Goal: Book appointment/travel/reservation

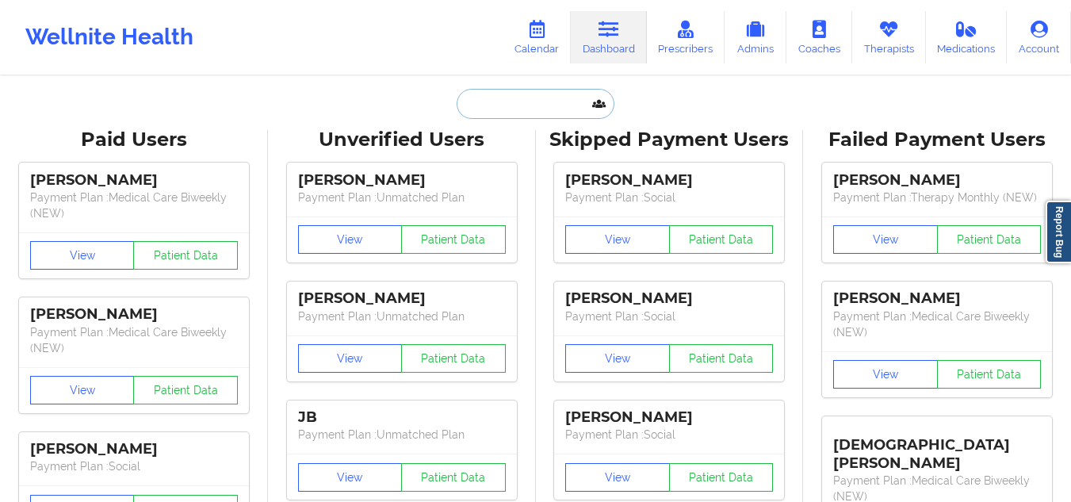
click at [540, 101] on input "text" at bounding box center [535, 104] width 157 height 30
paste input "[PERSON_NAME]"
type input "[PERSON_NAME]"
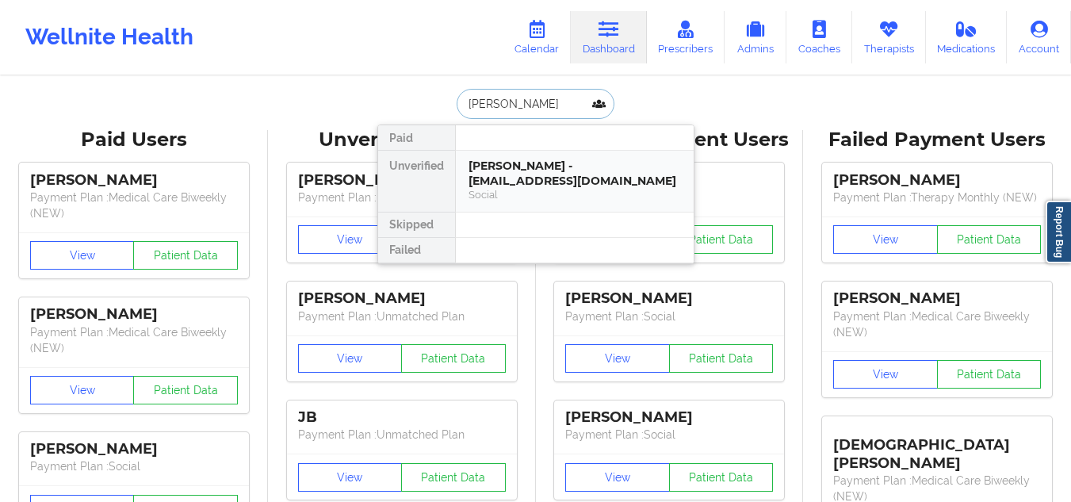
click at [522, 188] on div "Social" at bounding box center [575, 194] width 212 height 13
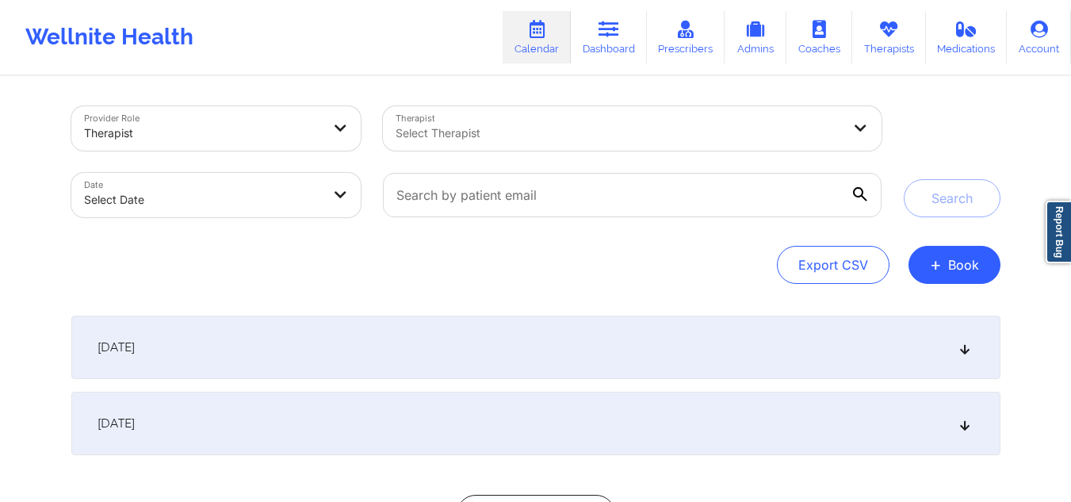
click at [489, 149] on div "Select Therapist" at bounding box center [613, 128] width 461 height 44
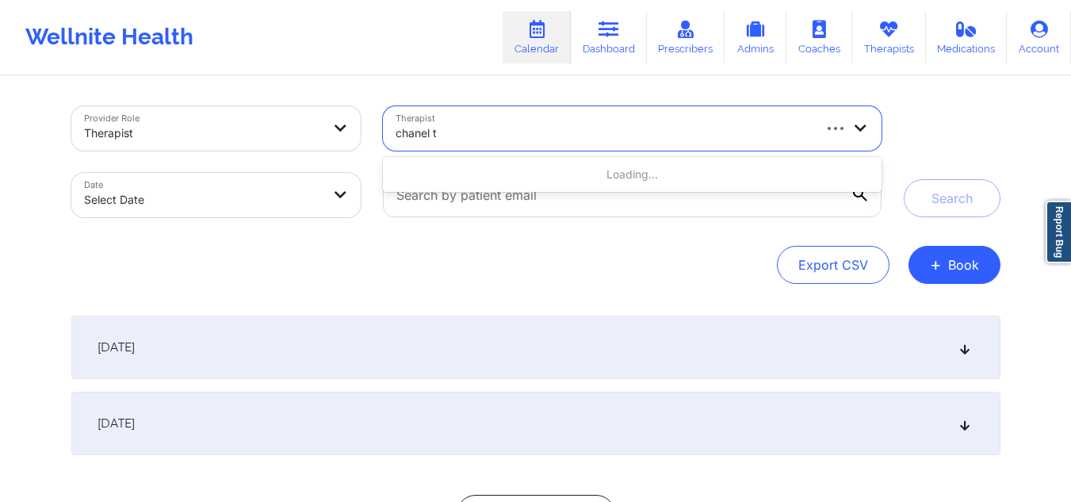
type input "chanel th"
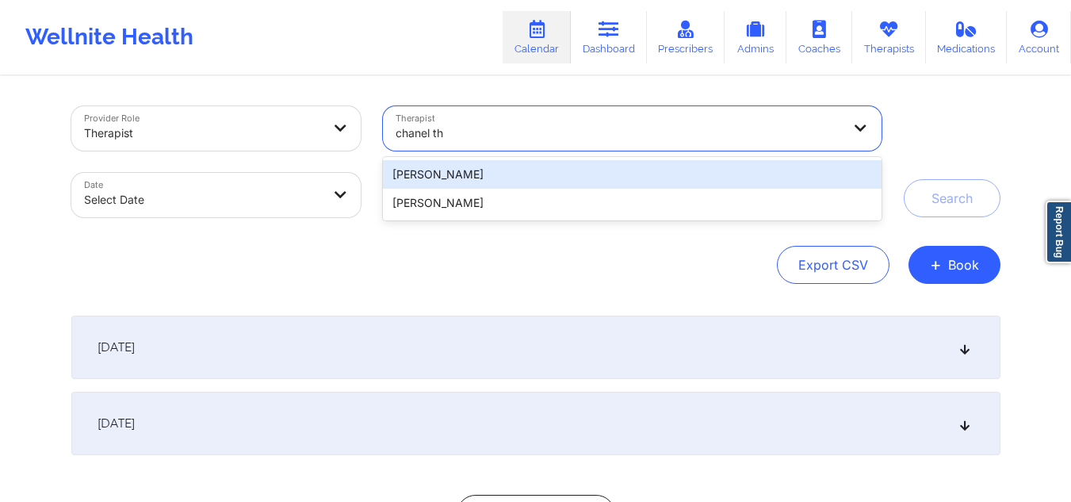
click at [479, 176] on div "Chanel Thompson" at bounding box center [632, 174] width 498 height 29
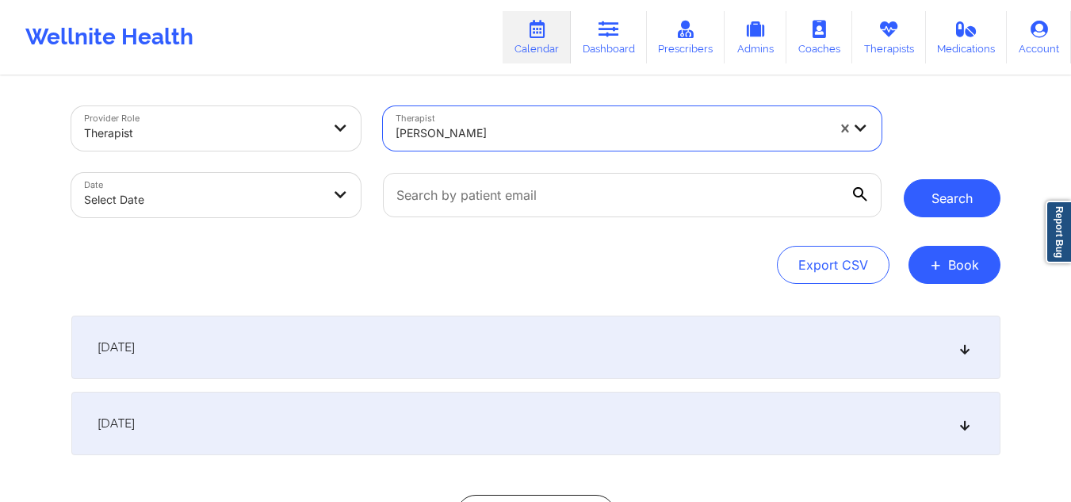
click at [917, 187] on button "Search" at bounding box center [952, 198] width 97 height 38
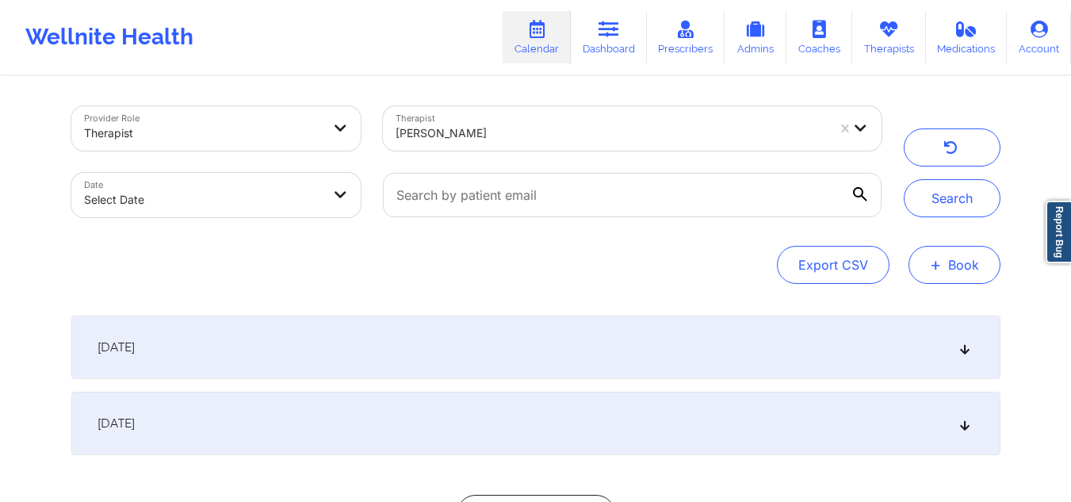
click at [985, 268] on button "+ Book" at bounding box center [955, 265] width 92 height 38
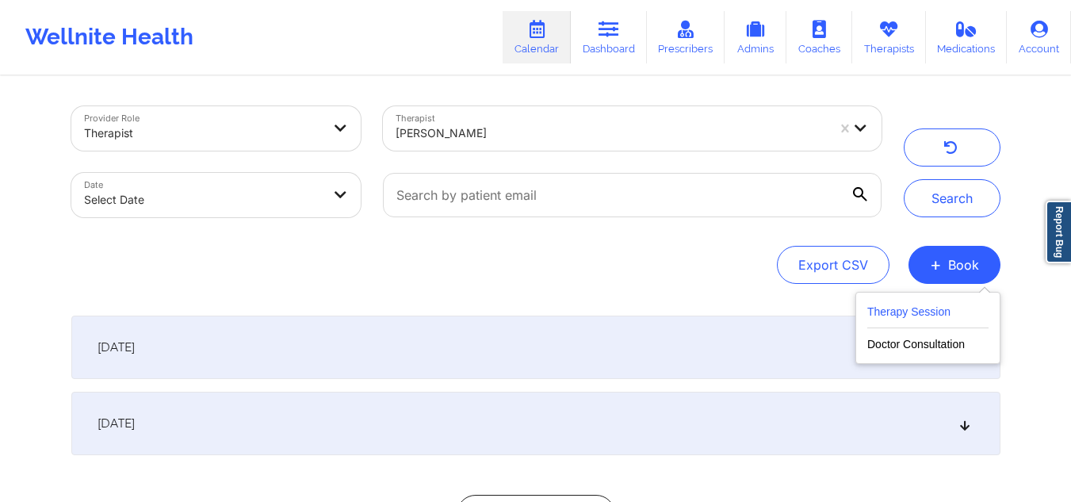
click at [928, 303] on button "Therapy Session" at bounding box center [927, 315] width 121 height 26
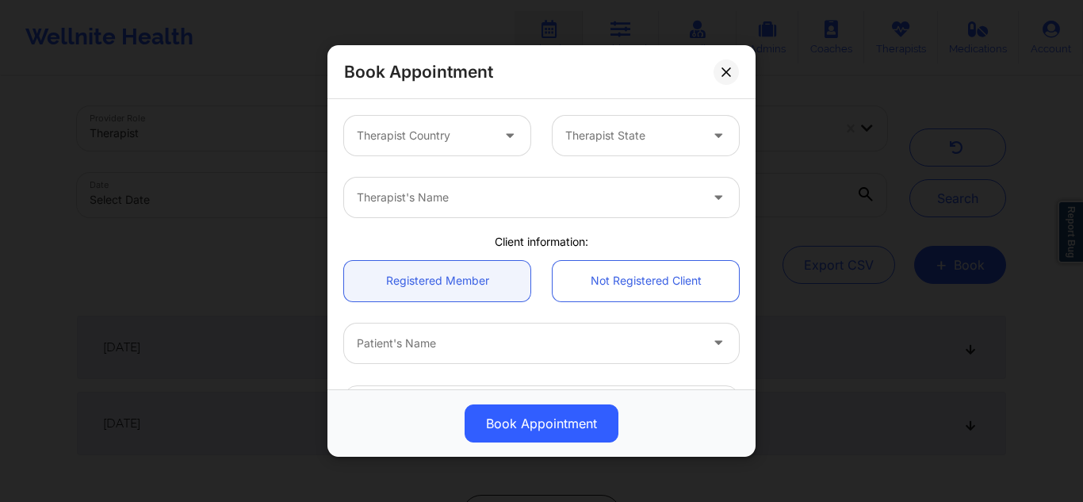
click at [415, 142] on div at bounding box center [424, 135] width 134 height 19
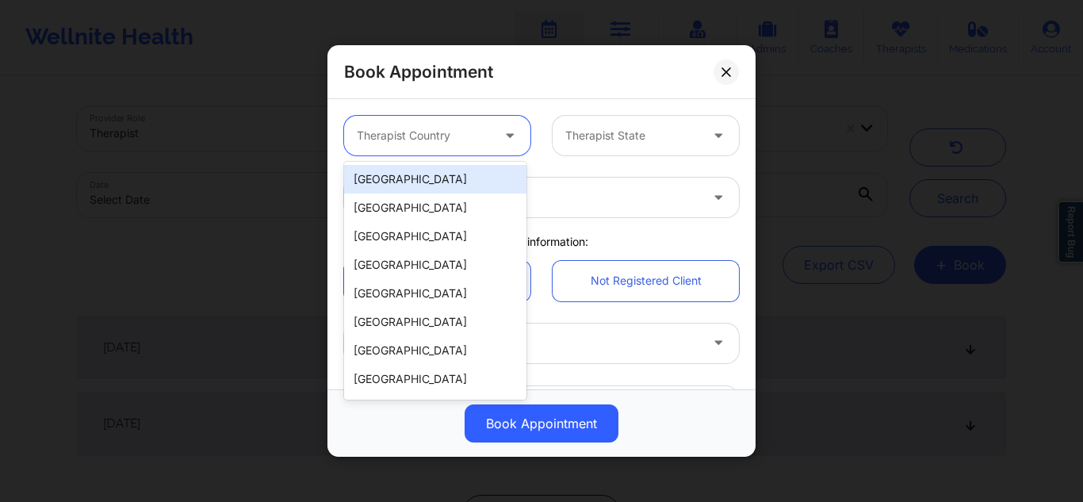
click at [418, 181] on div "[GEOGRAPHIC_DATA]" at bounding box center [435, 179] width 182 height 29
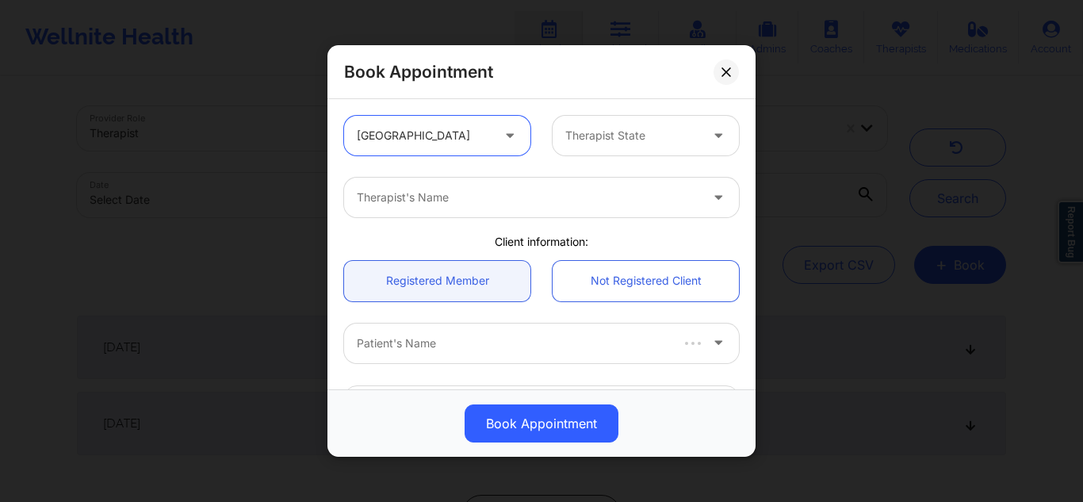
click at [576, 135] on div at bounding box center [632, 135] width 134 height 19
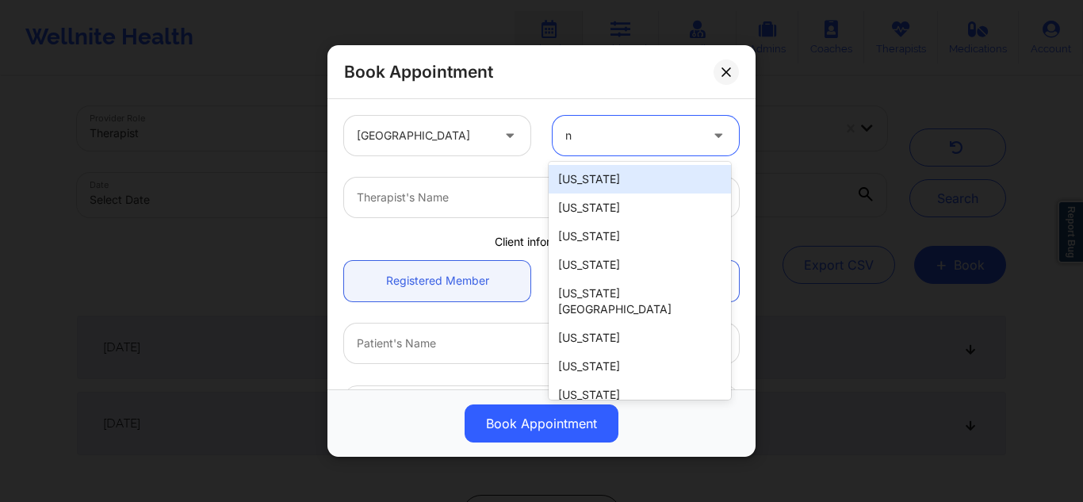
type input "ny"
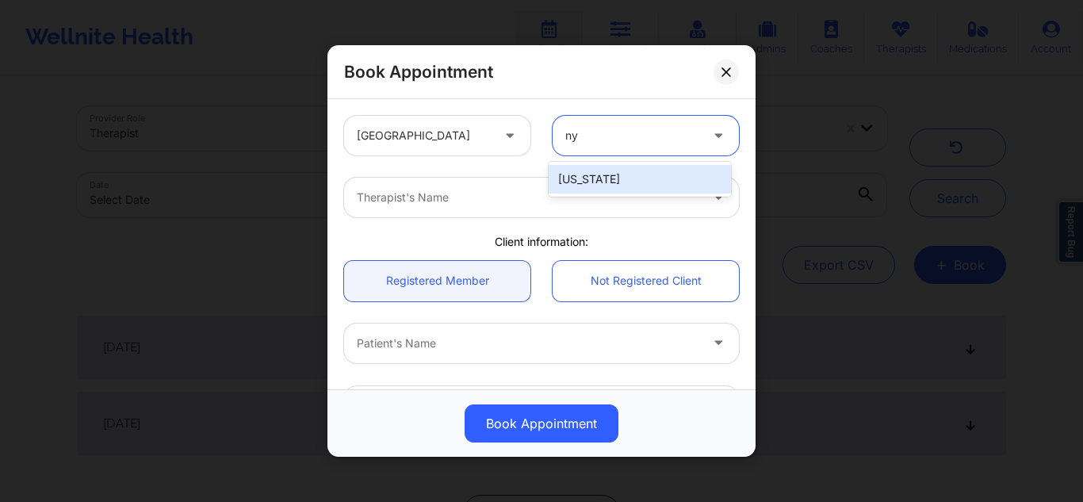
click at [579, 171] on div "[US_STATE]" at bounding box center [640, 179] width 182 height 29
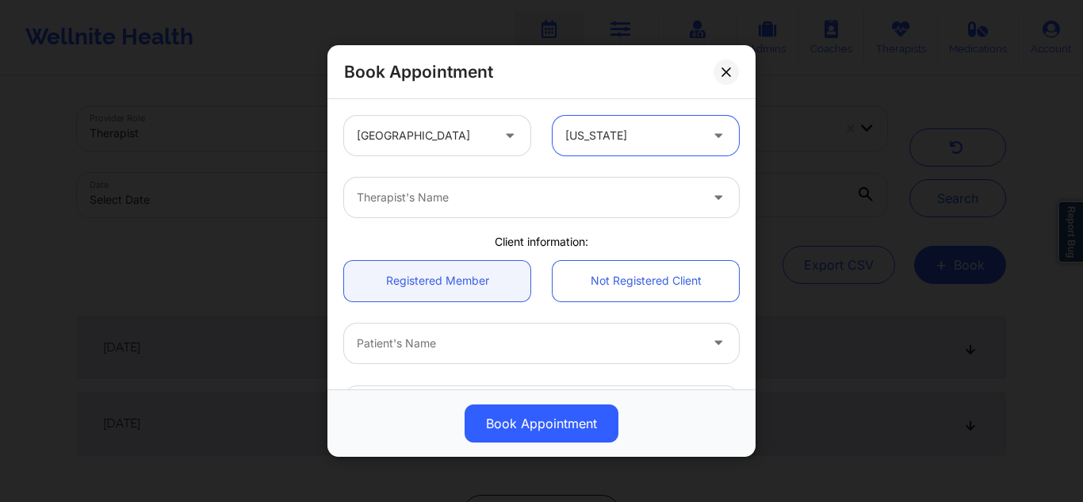
click at [518, 194] on div at bounding box center [528, 197] width 343 height 19
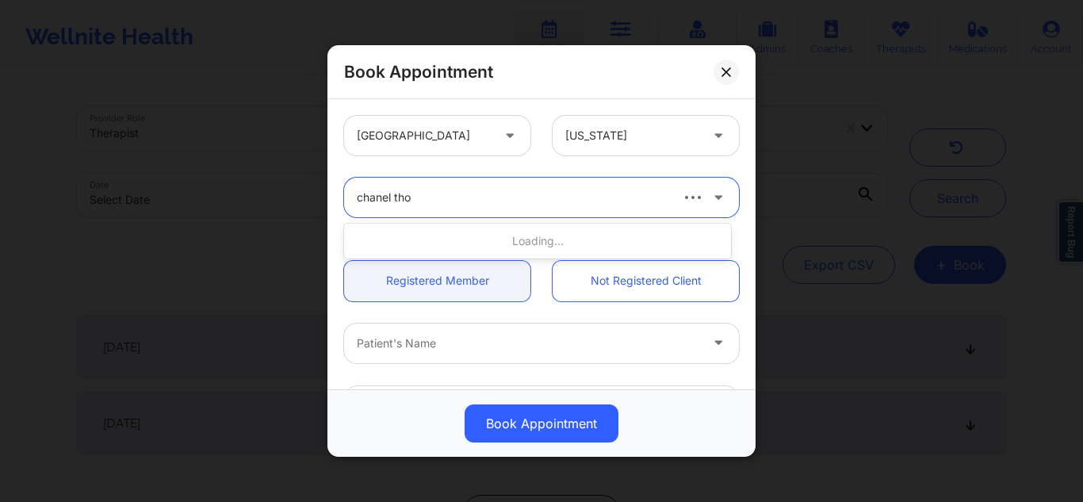
type input "chanel thom"
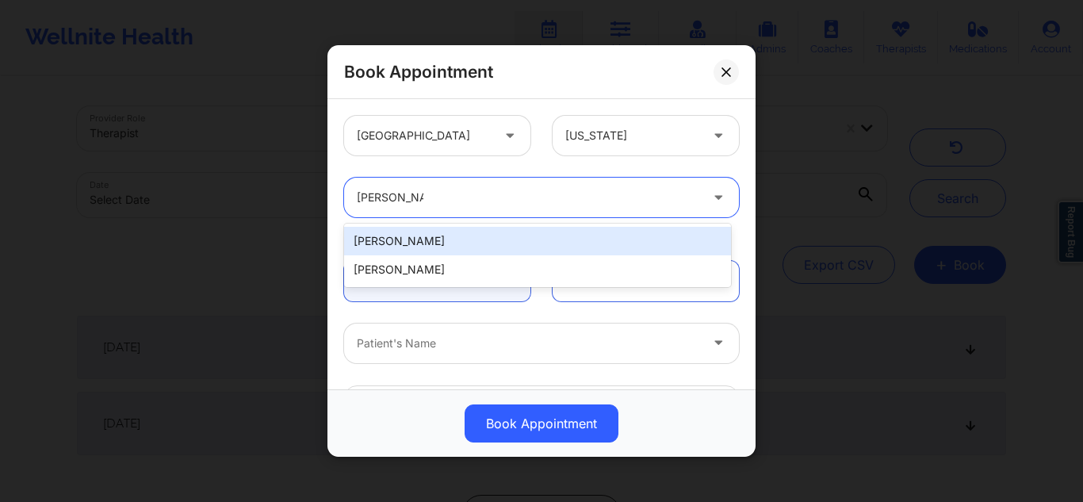
click at [491, 241] on div "[PERSON_NAME]" at bounding box center [537, 241] width 387 height 29
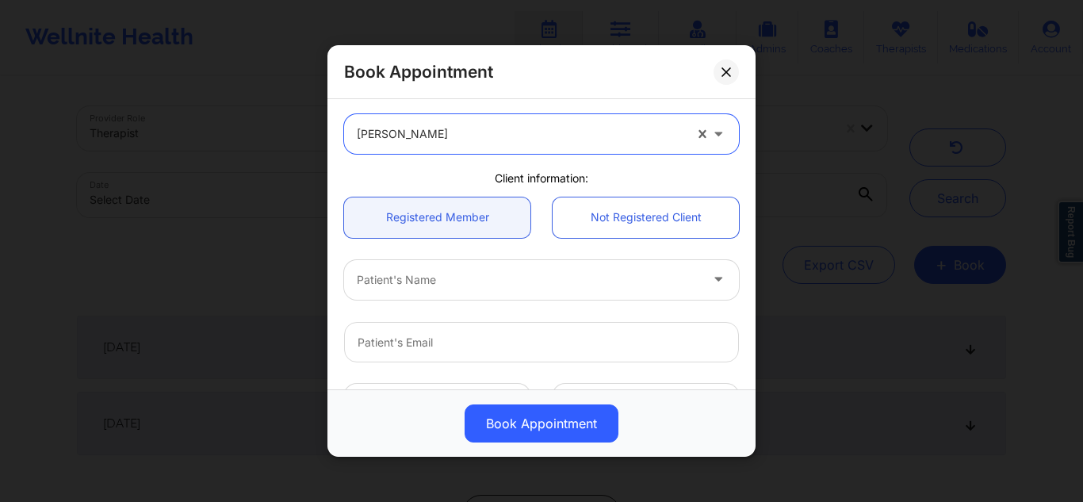
scroll to position [77, 0]
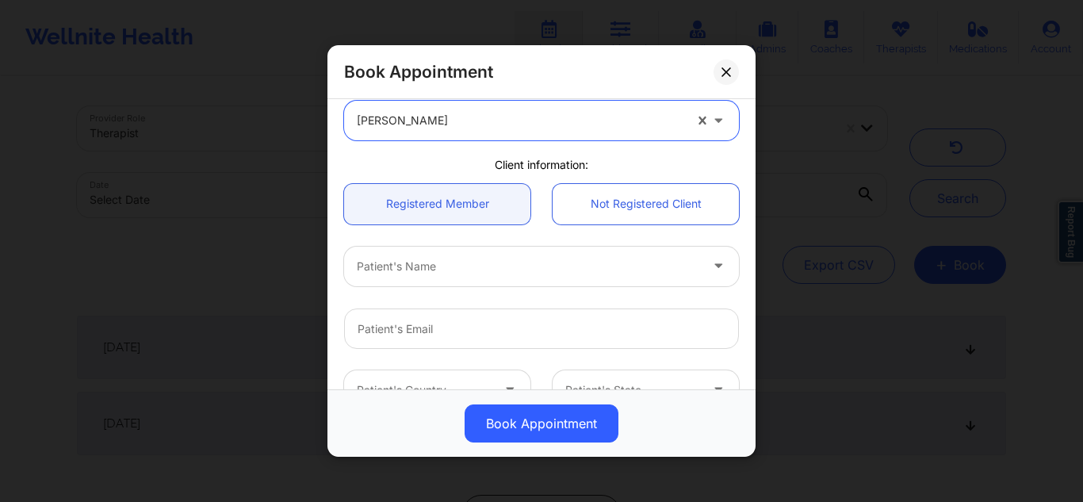
click at [552, 258] on div at bounding box center [528, 266] width 343 height 19
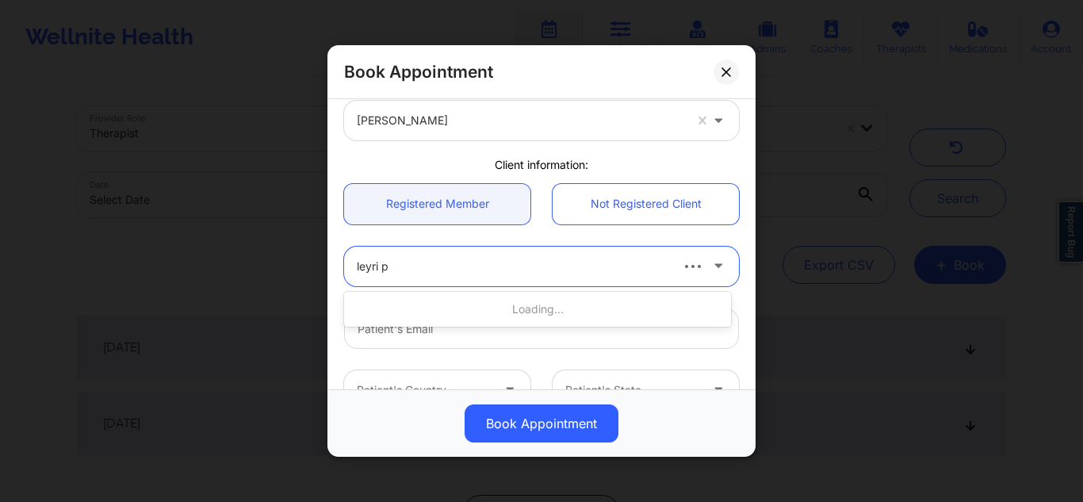
type input "leyri pa"
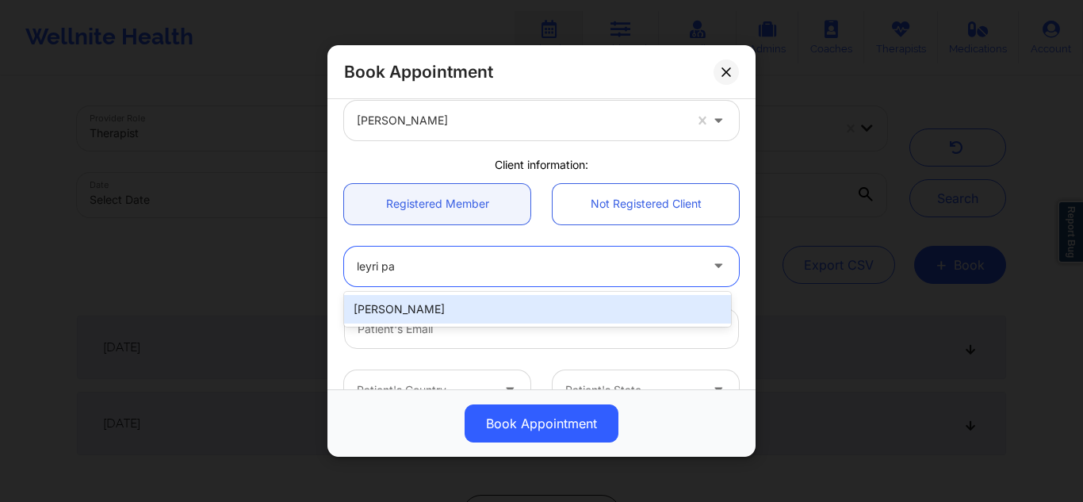
click at [511, 304] on div "[PERSON_NAME]" at bounding box center [537, 309] width 387 height 29
type input "[EMAIL_ADDRESS][DOMAIN_NAME]"
type input "[PHONE_NUMBER]"
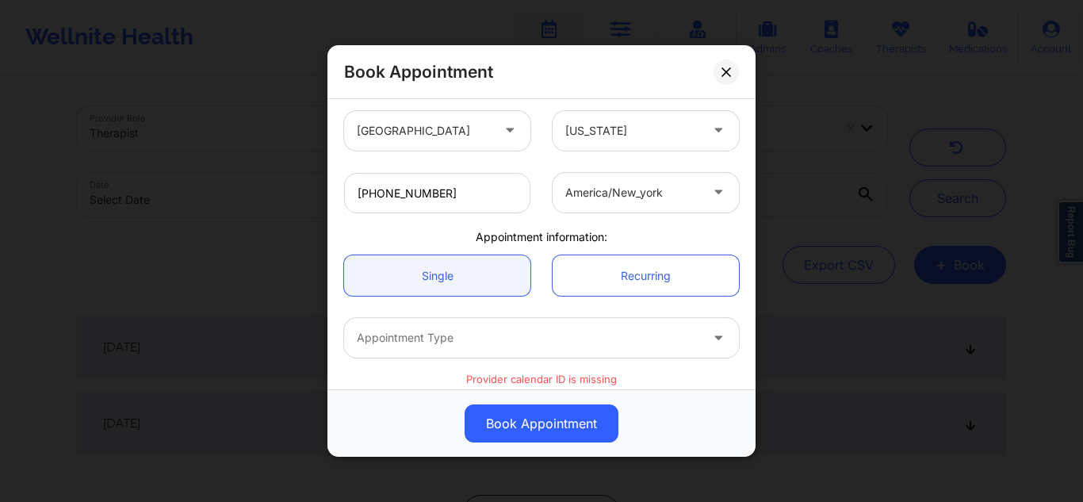
scroll to position [344, 0]
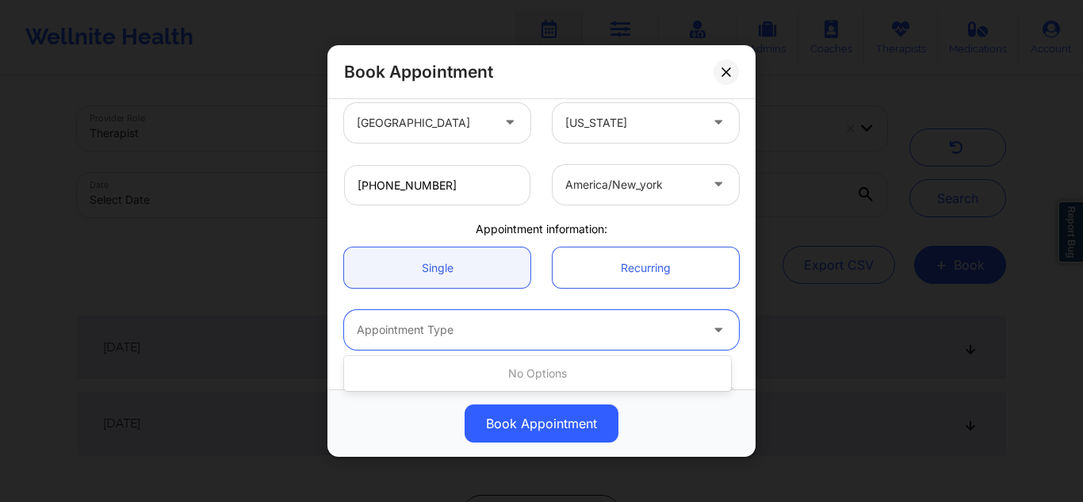
click at [624, 326] on div at bounding box center [528, 329] width 343 height 19
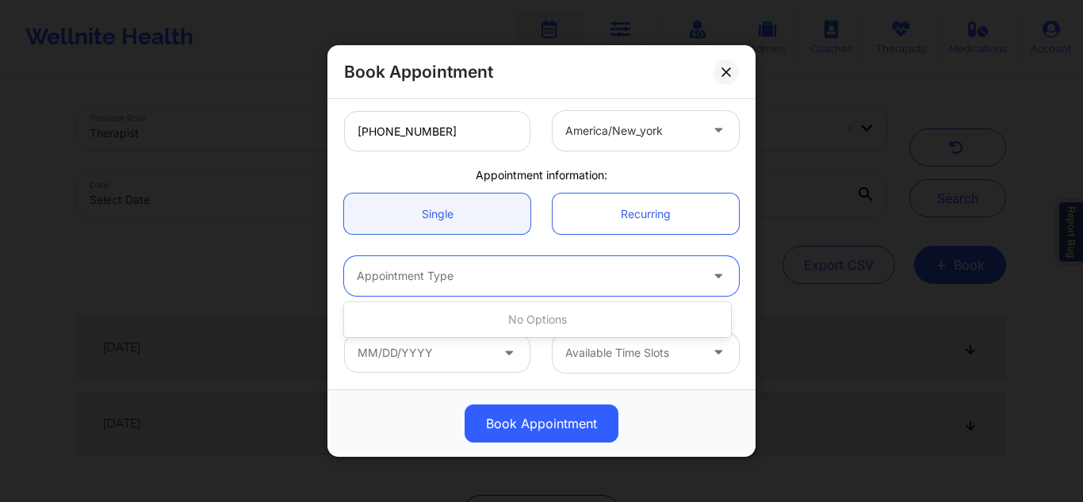
click at [713, 266] on icon at bounding box center [718, 272] width 16 height 13
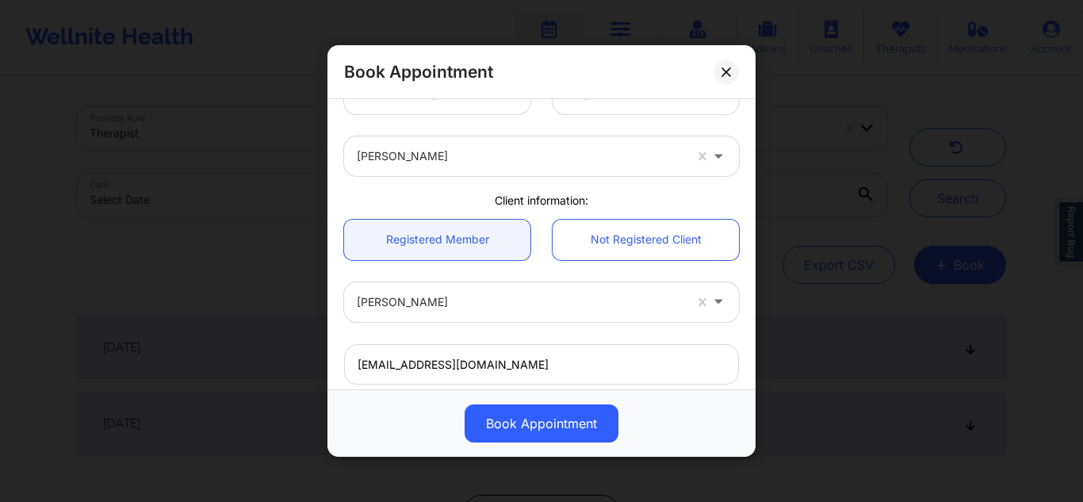
scroll to position [0, 0]
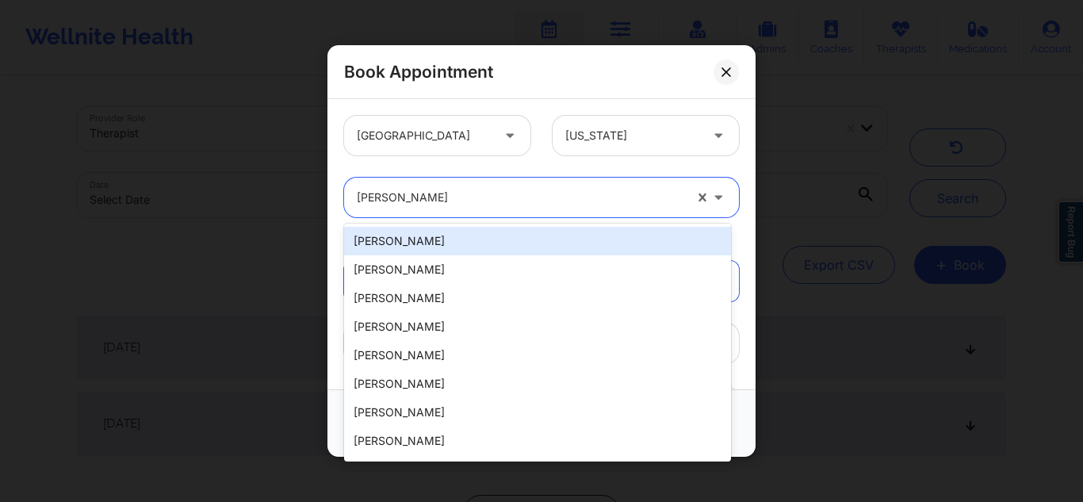
click at [621, 192] on div at bounding box center [520, 197] width 327 height 19
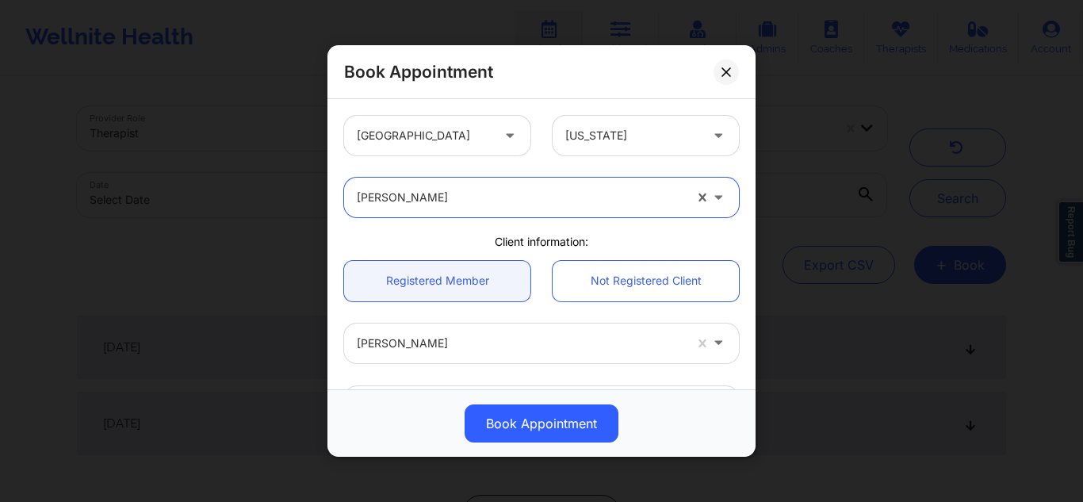
click at [621, 192] on div at bounding box center [520, 197] width 327 height 19
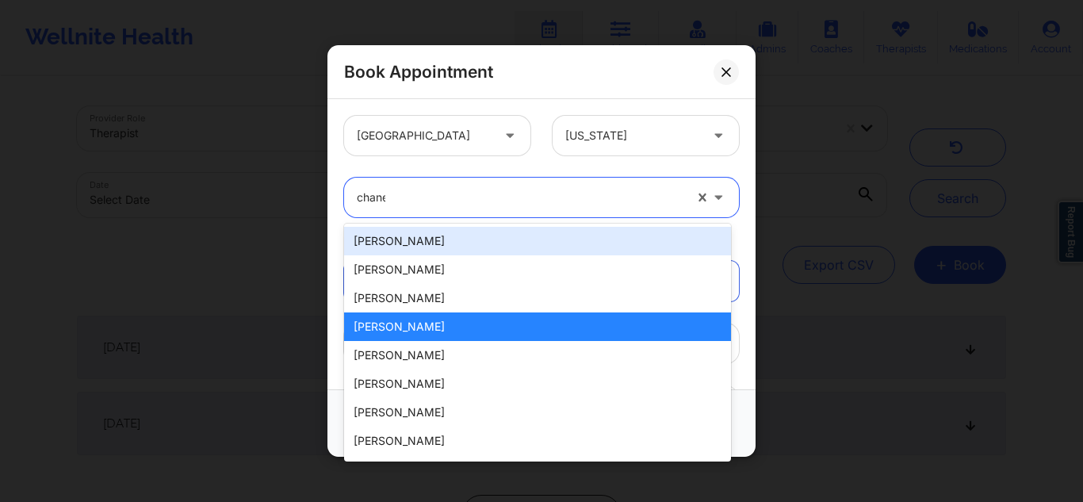
type input "chanel"
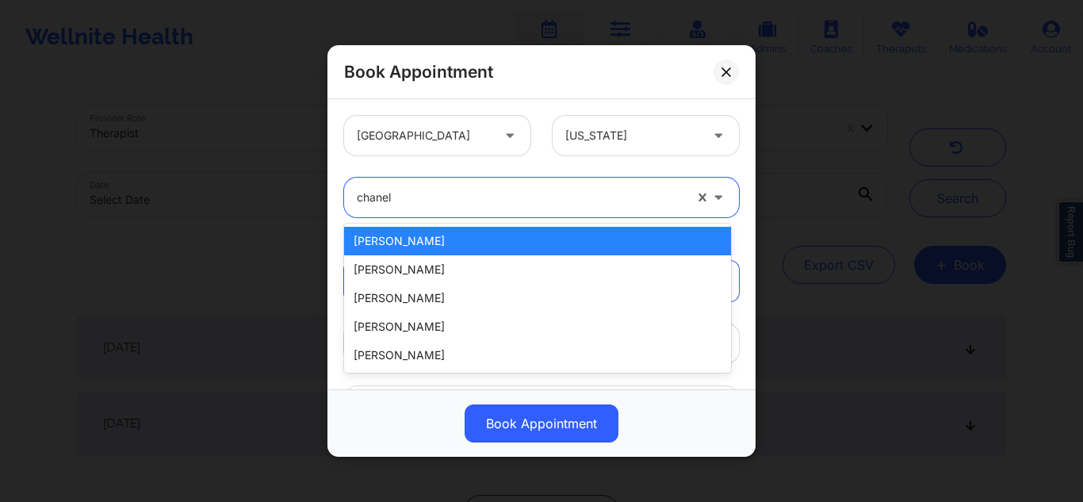
click at [488, 241] on div "[PERSON_NAME]" at bounding box center [537, 241] width 387 height 29
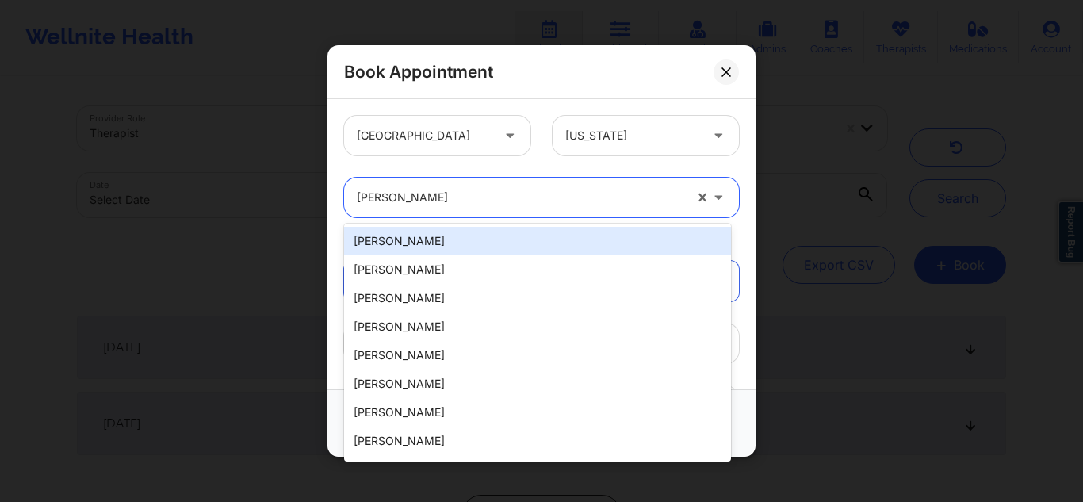
click at [591, 197] on div at bounding box center [520, 197] width 327 height 19
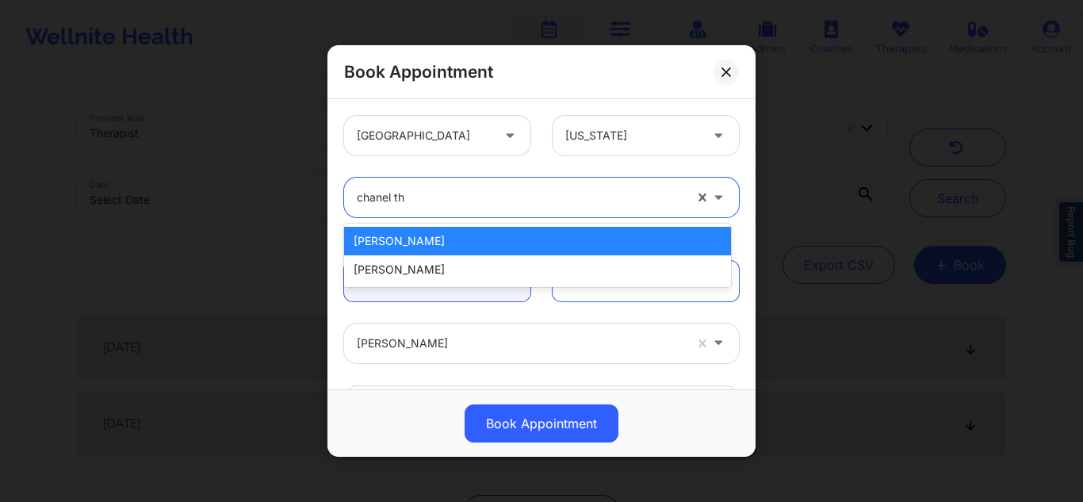
type input "chanel tho"
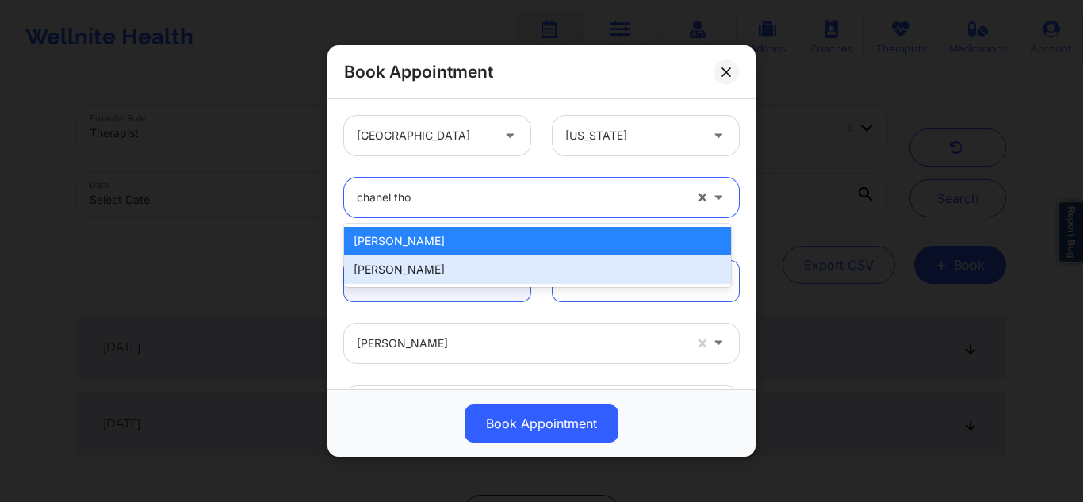
click at [499, 266] on div "[PERSON_NAME]" at bounding box center [537, 269] width 387 height 29
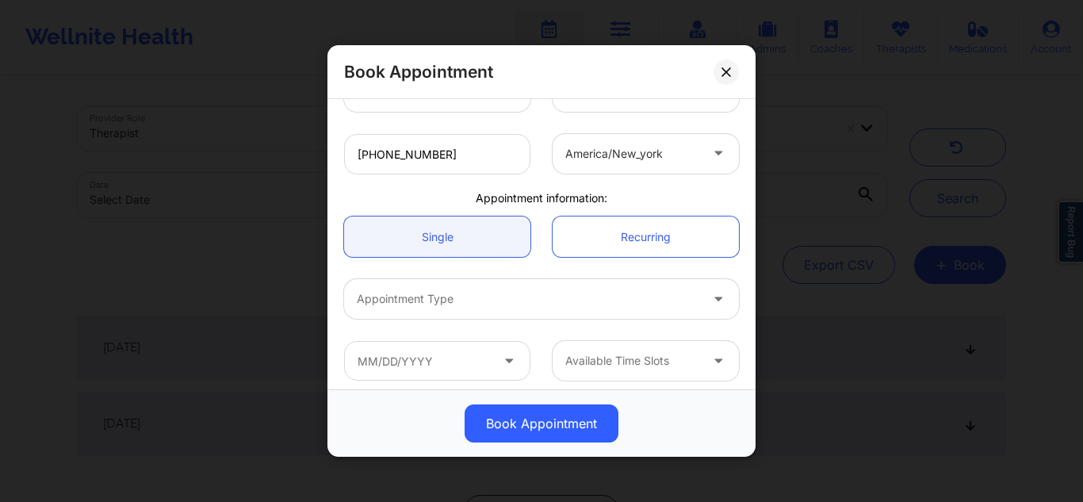
scroll to position [383, 0]
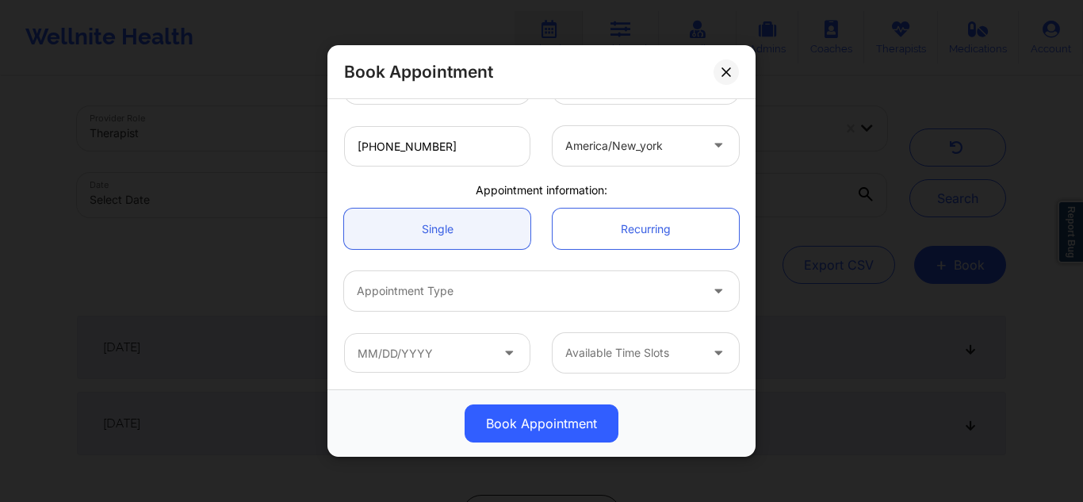
click at [625, 284] on div at bounding box center [528, 290] width 343 height 19
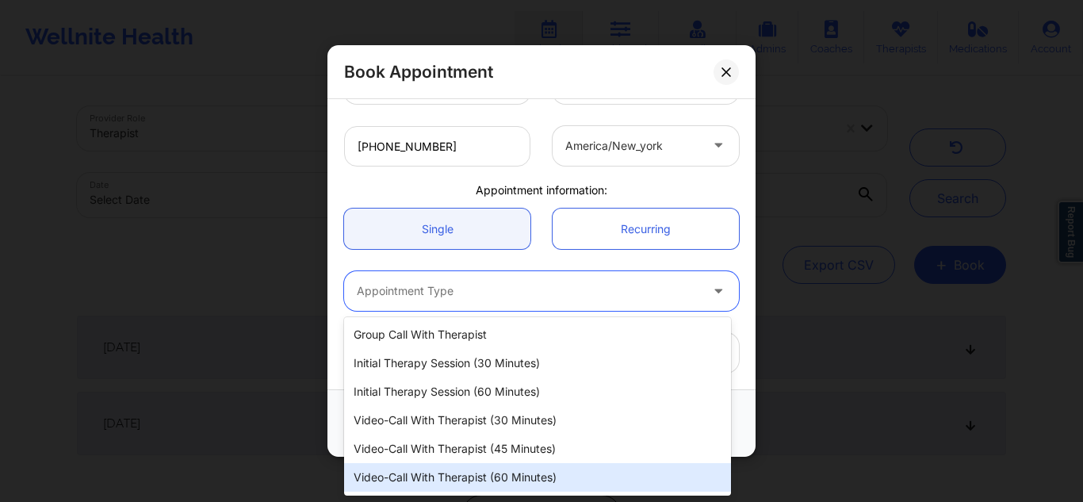
click at [480, 481] on div "Video-Call with Therapist (60 minutes)" at bounding box center [537, 477] width 387 height 29
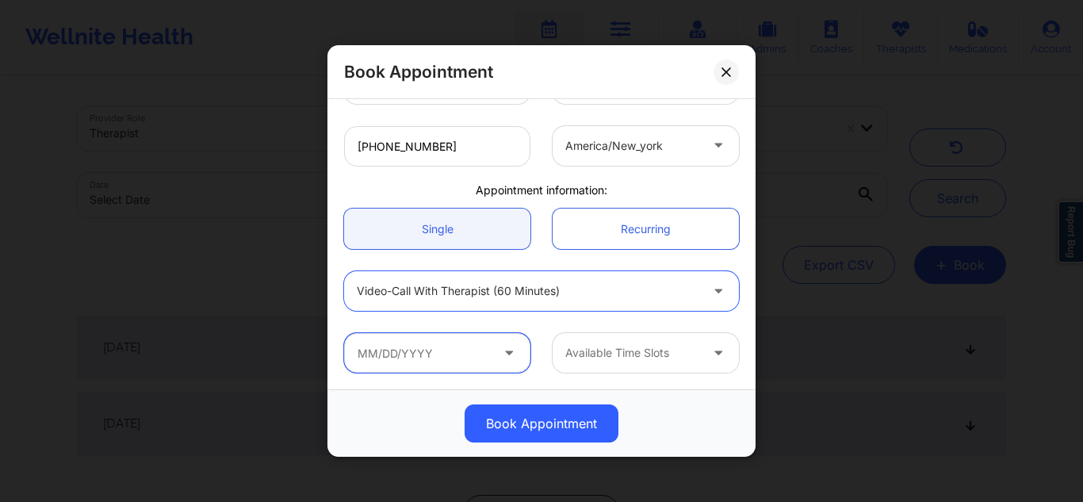
click at [463, 349] on input "text" at bounding box center [437, 353] width 186 height 40
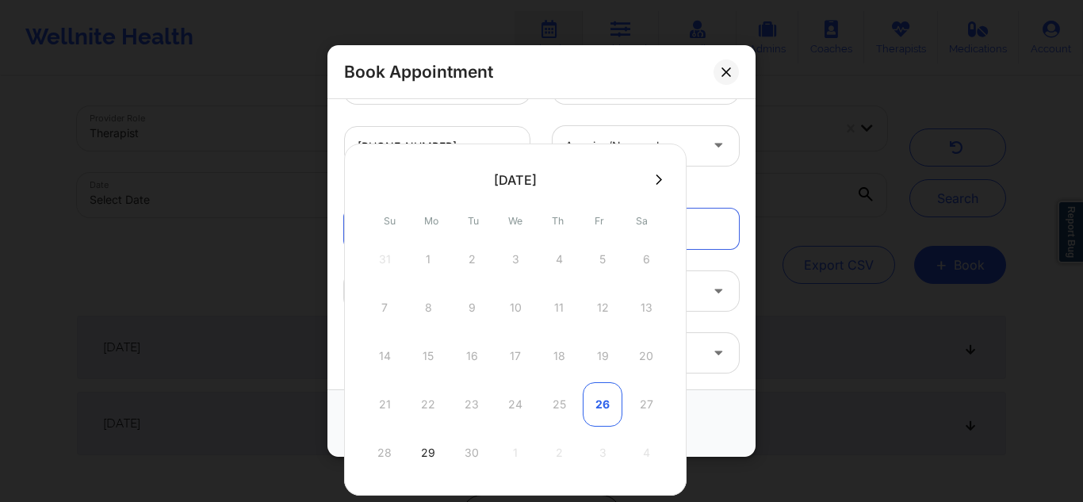
click at [593, 398] on div "26" at bounding box center [603, 404] width 40 height 44
type input "09/26/2025"
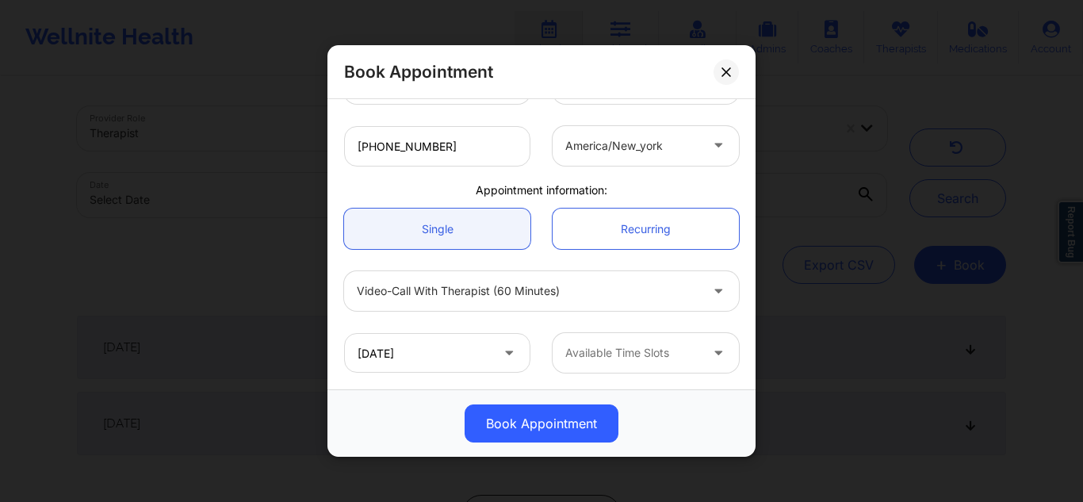
click at [645, 363] on div "Available Time Slots" at bounding box center [627, 353] width 148 height 40
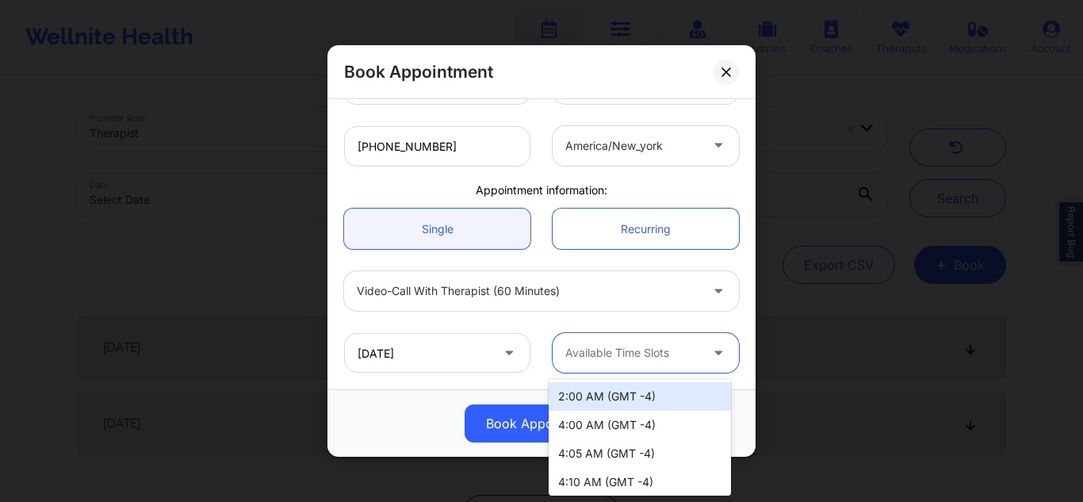
click at [648, 347] on div at bounding box center [632, 352] width 134 height 19
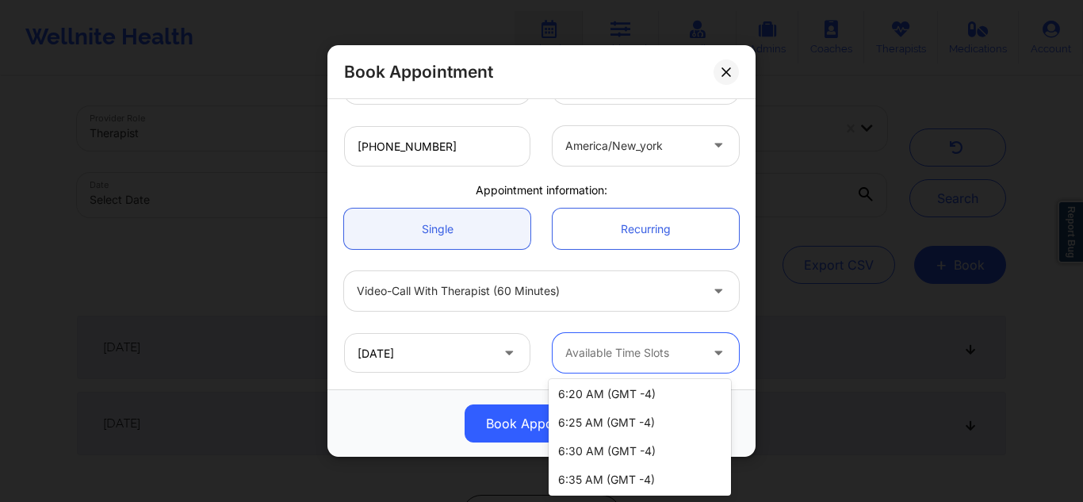
scroll to position [523, 0]
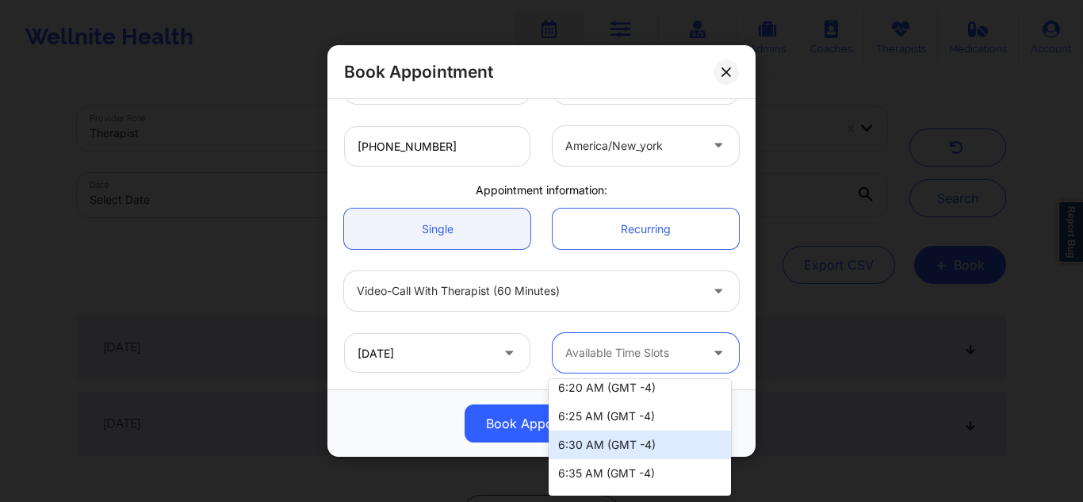
click at [643, 449] on div "6:30 AM (GMT -4)" at bounding box center [640, 445] width 182 height 29
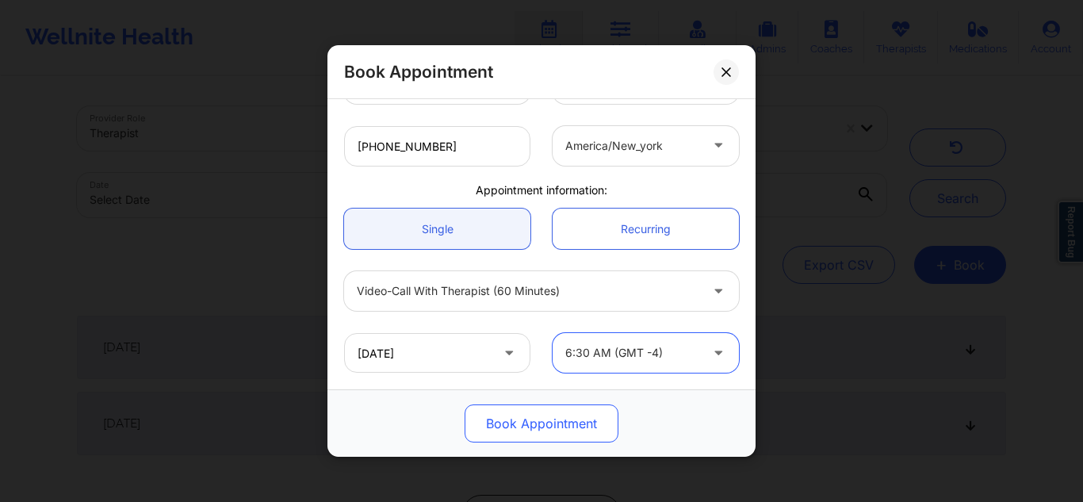
click at [507, 419] on button "Book Appointment" at bounding box center [542, 423] width 154 height 38
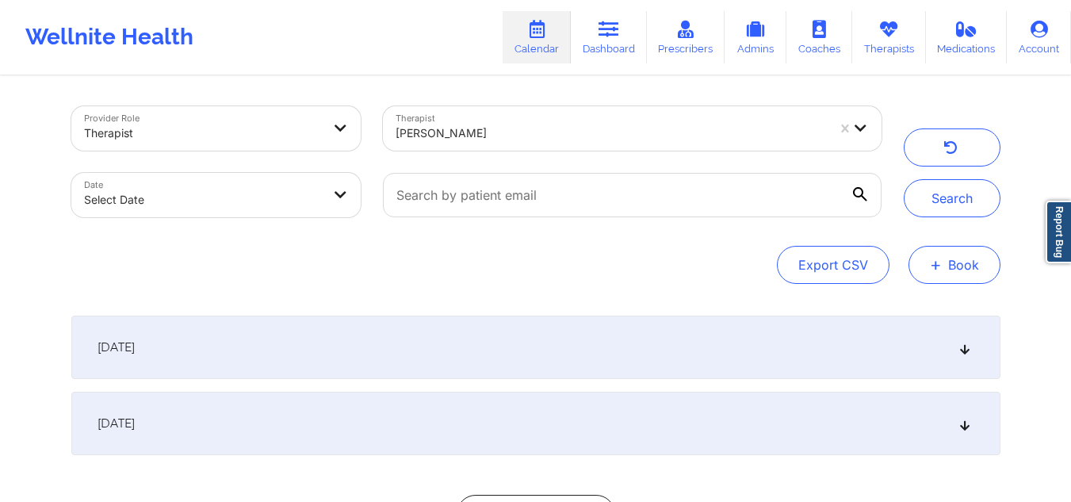
click at [973, 263] on button "+ Book" at bounding box center [955, 265] width 92 height 38
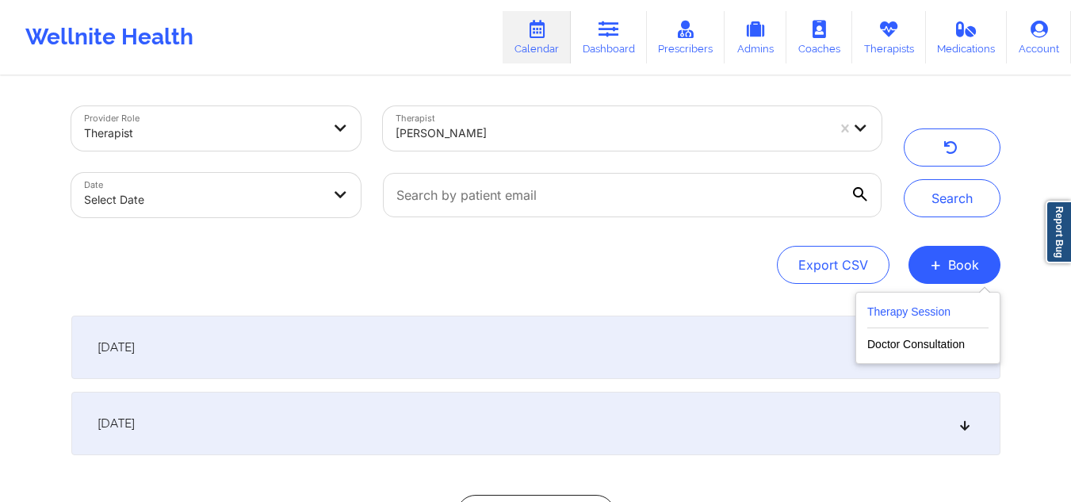
click at [928, 306] on button "Therapy Session" at bounding box center [927, 315] width 121 height 26
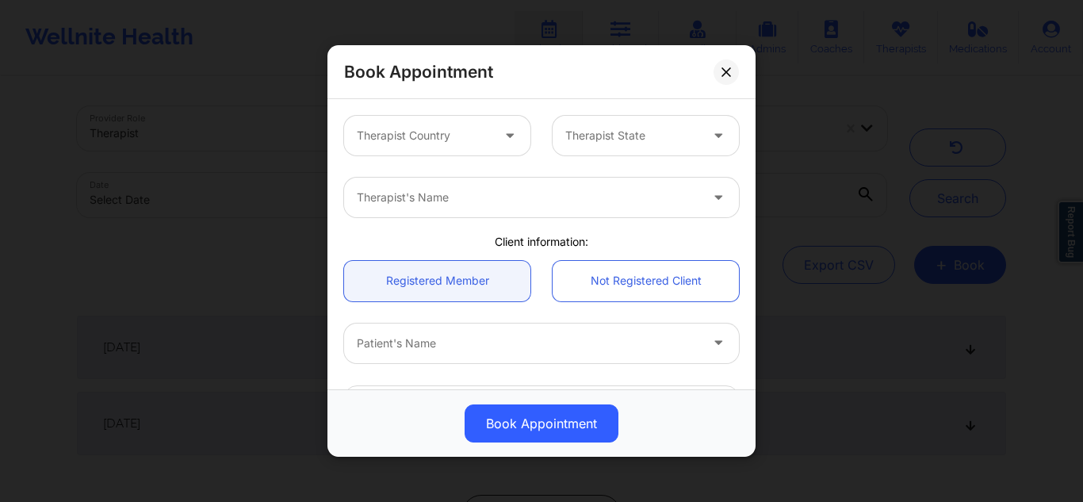
click at [450, 127] on div at bounding box center [424, 135] width 134 height 19
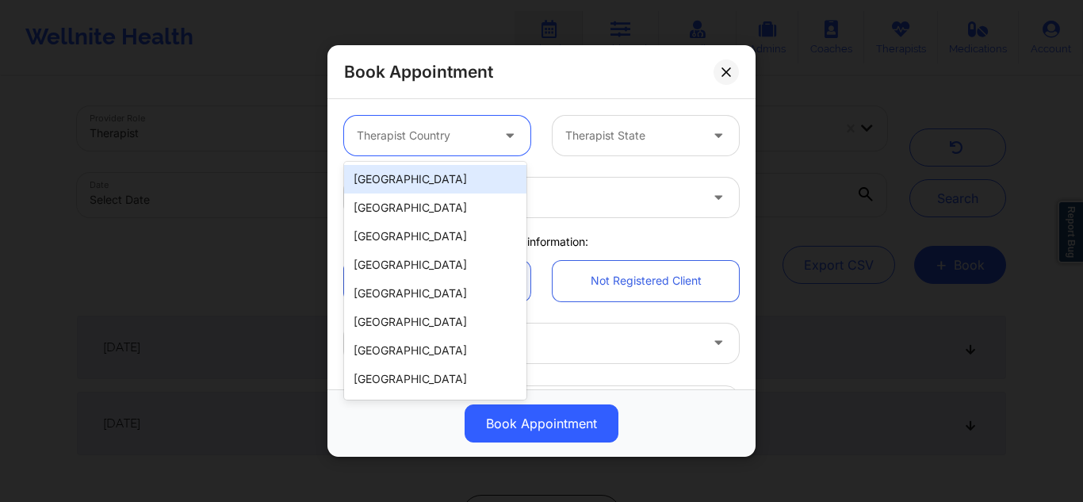
click at [422, 172] on div "[GEOGRAPHIC_DATA]" at bounding box center [435, 179] width 182 height 29
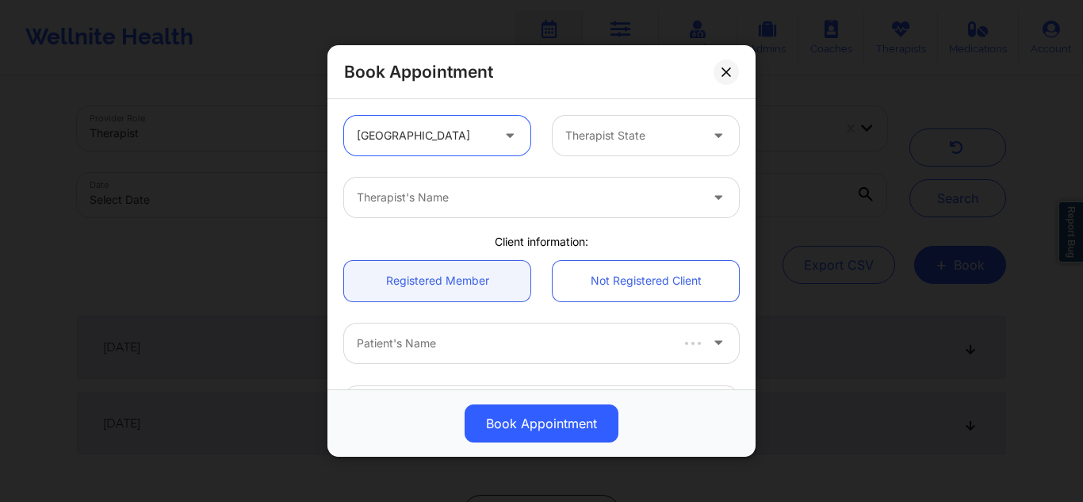
click at [658, 140] on div at bounding box center [632, 135] width 134 height 19
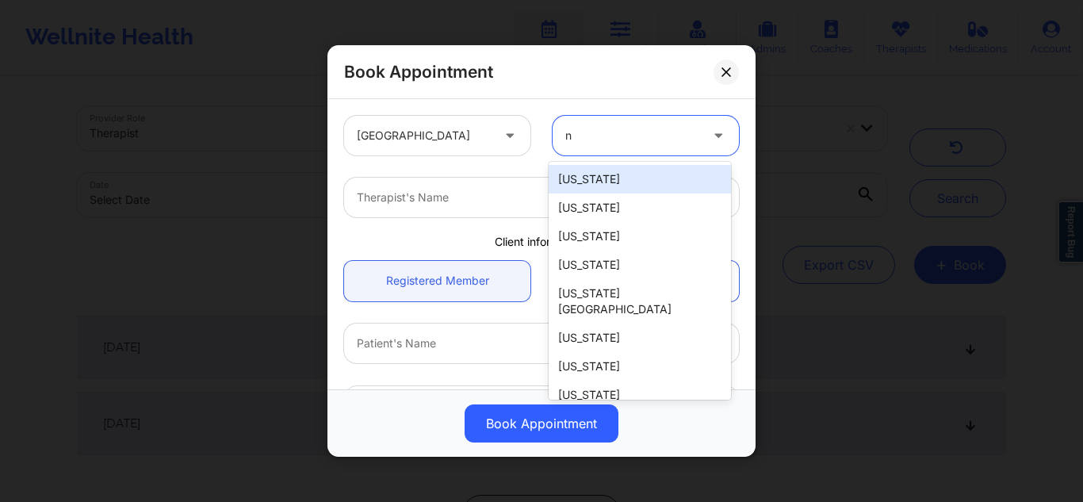
type input "ny"
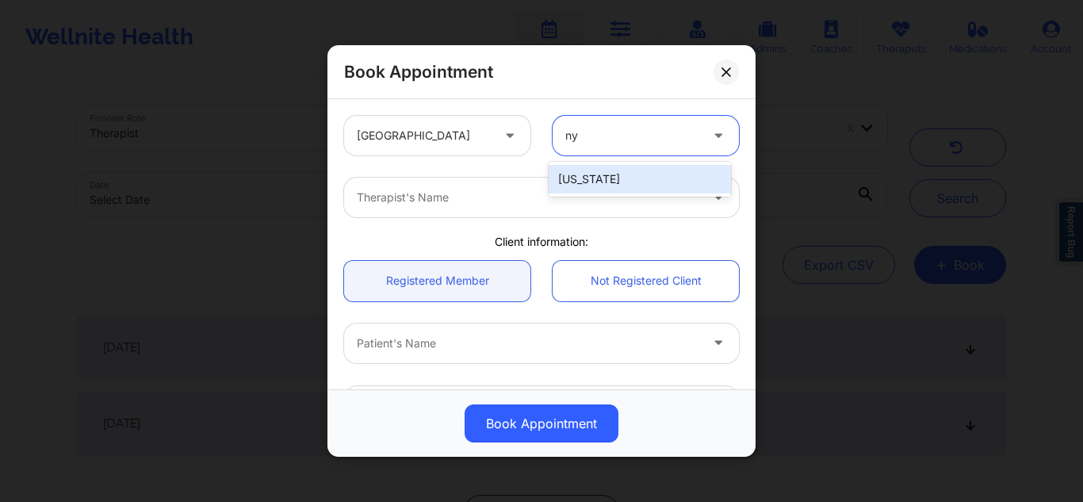
click at [627, 173] on div "[US_STATE]" at bounding box center [640, 179] width 182 height 29
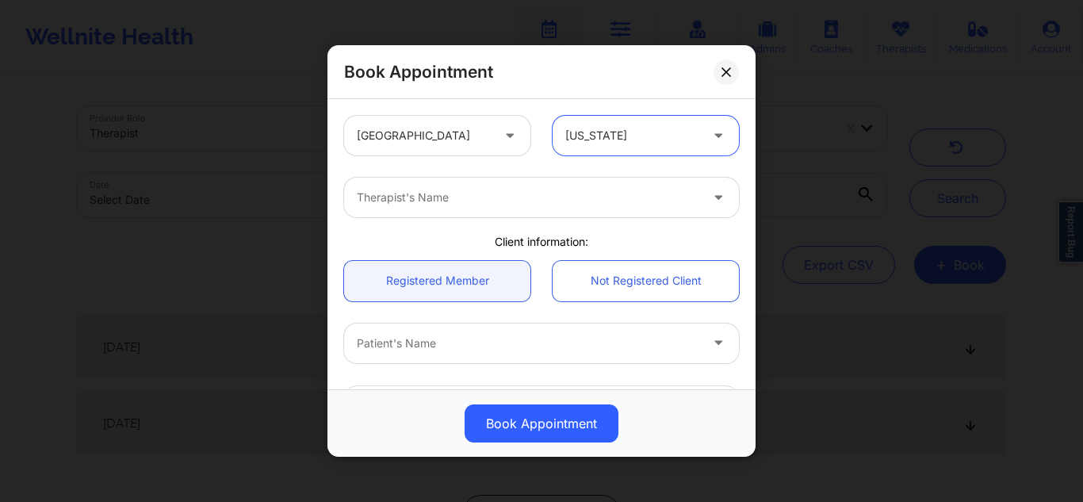
click at [594, 196] on div at bounding box center [528, 197] width 343 height 19
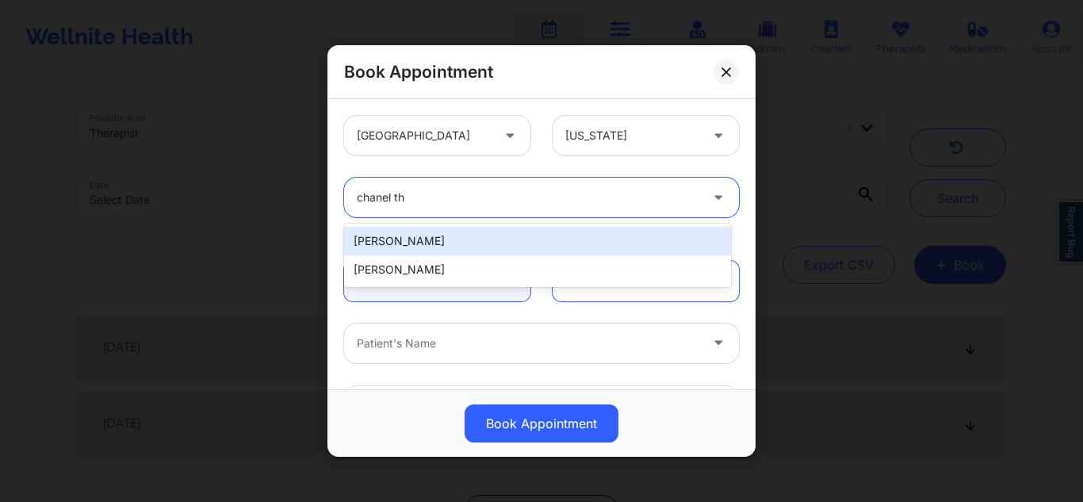
type input "chanel th"
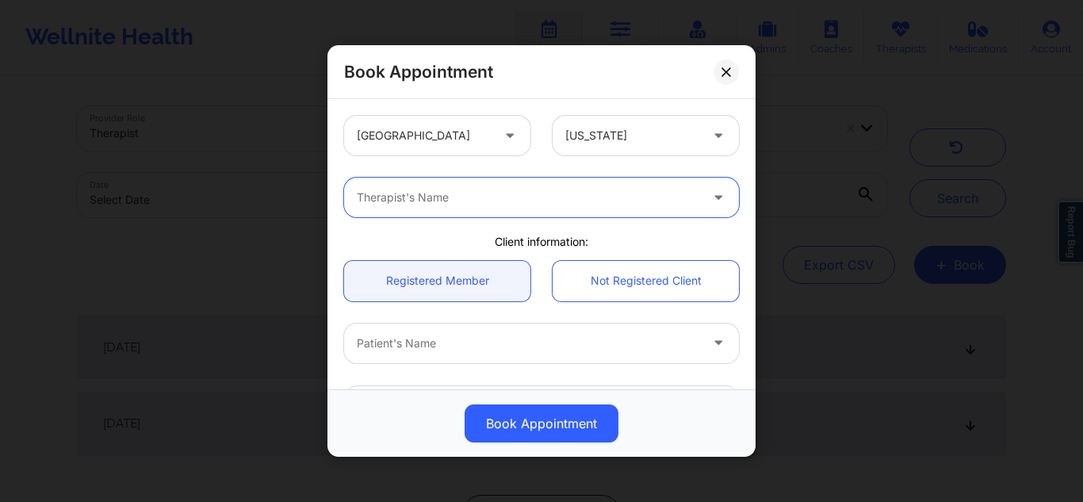
click at [563, 179] on div "Therapist's Name" at bounding box center [522, 198] width 357 height 40
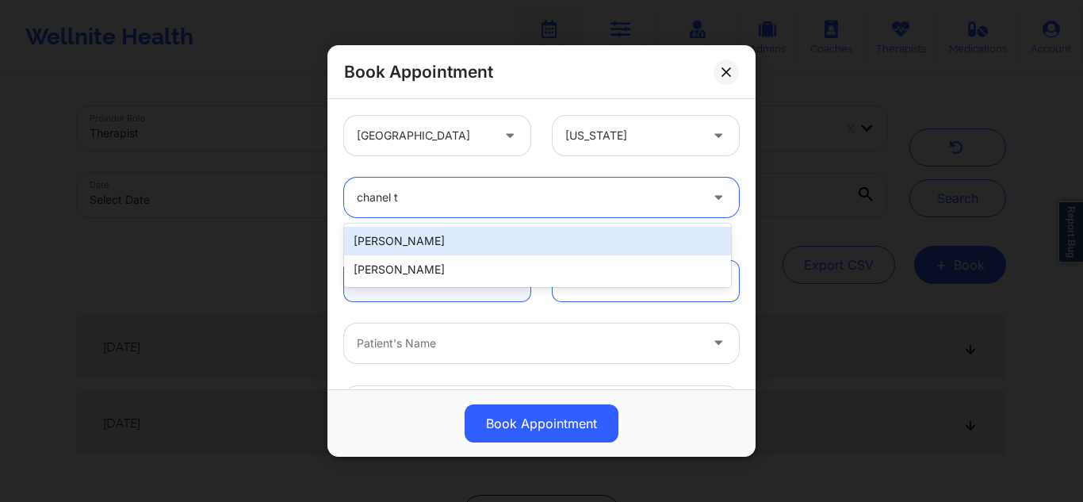
type input "chanel th"
click at [453, 240] on div "[PERSON_NAME]" at bounding box center [537, 241] width 387 height 29
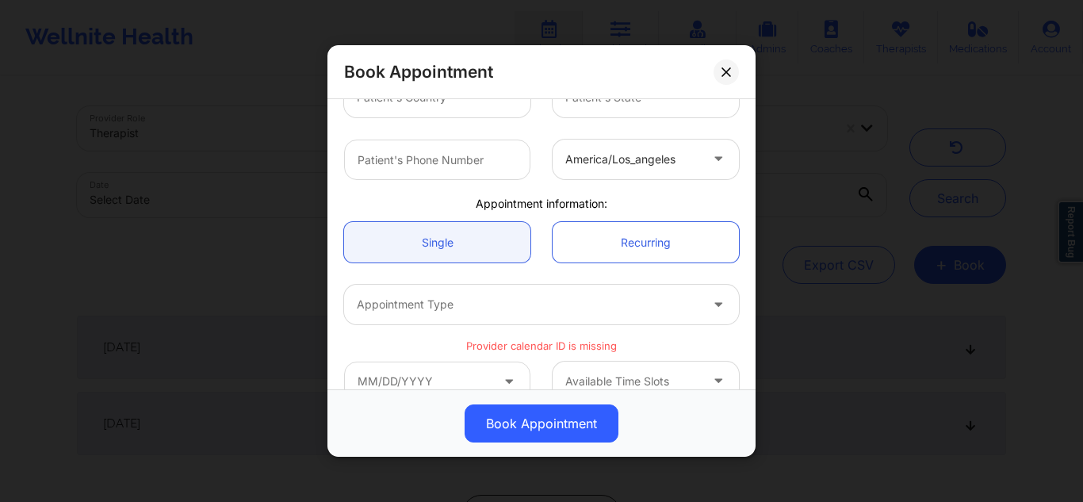
scroll to position [372, 0]
